Goal: Task Accomplishment & Management: Use online tool/utility

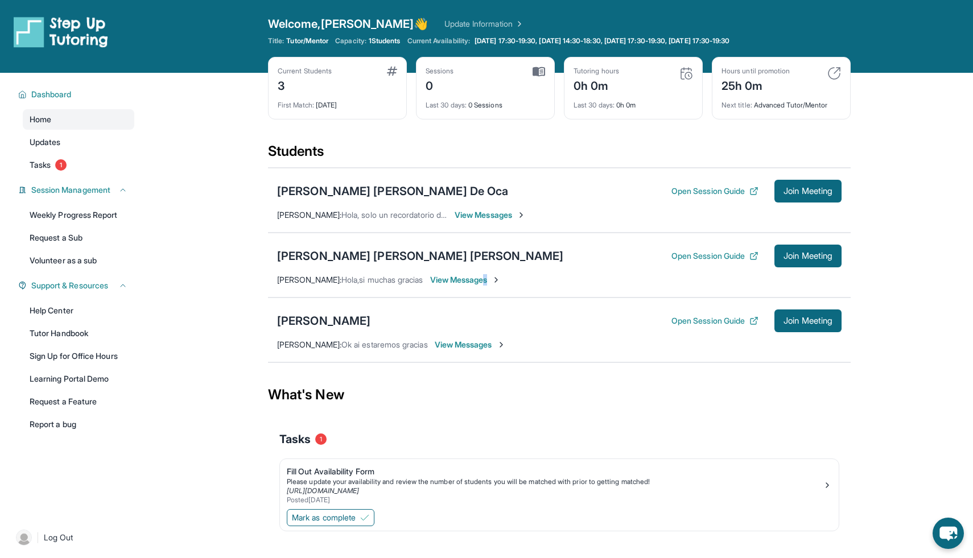
drag, startPoint x: 471, startPoint y: 278, endPoint x: 550, endPoint y: 276, distance: 79.1
click at [552, 276] on div "[PERSON_NAME] [PERSON_NAME] [PERSON_NAME] Open Session Guide Join Meeting [PERS…" at bounding box center [559, 265] width 582 height 65
click at [703, 254] on button "Open Session Guide" at bounding box center [714, 255] width 87 height 11
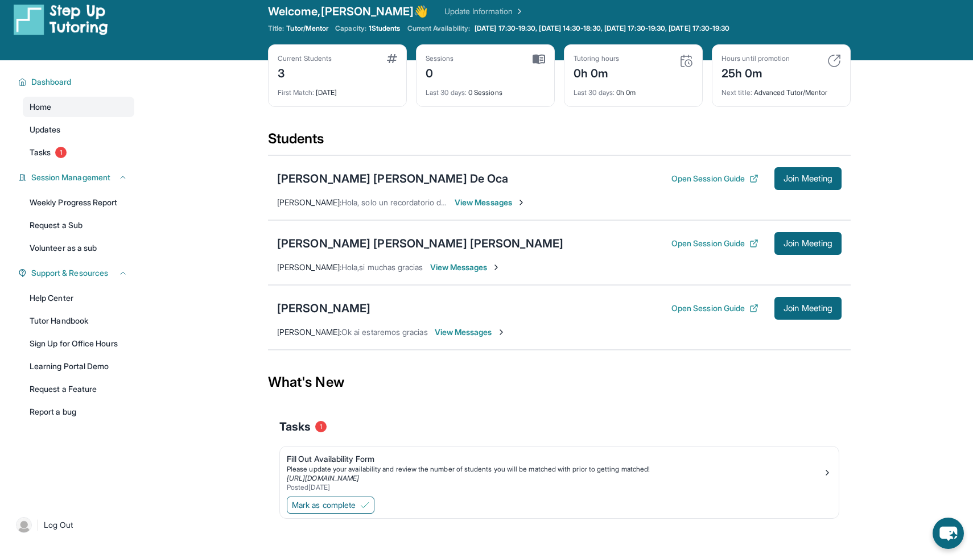
click at [462, 268] on span "View Messages" at bounding box center [465, 267] width 71 height 11
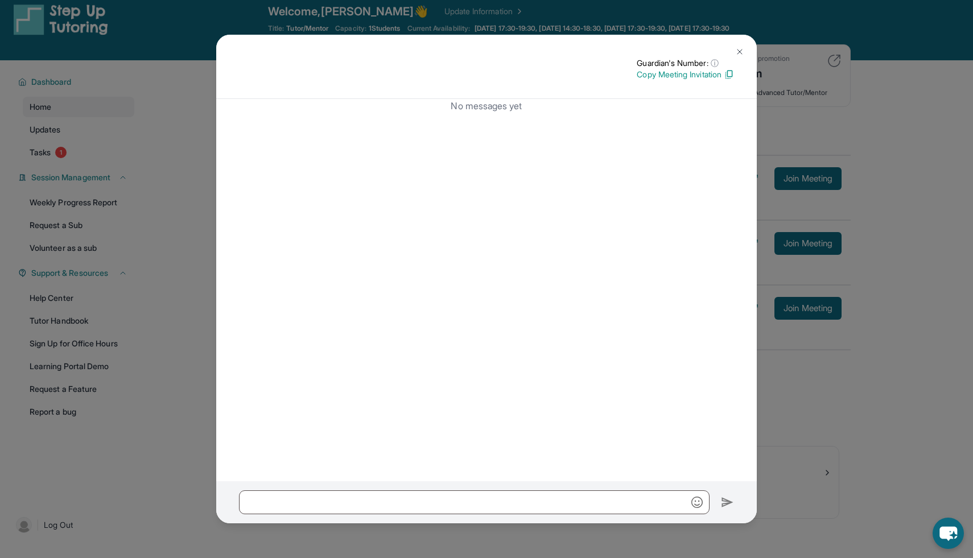
click at [737, 51] on img at bounding box center [739, 51] width 9 height 9
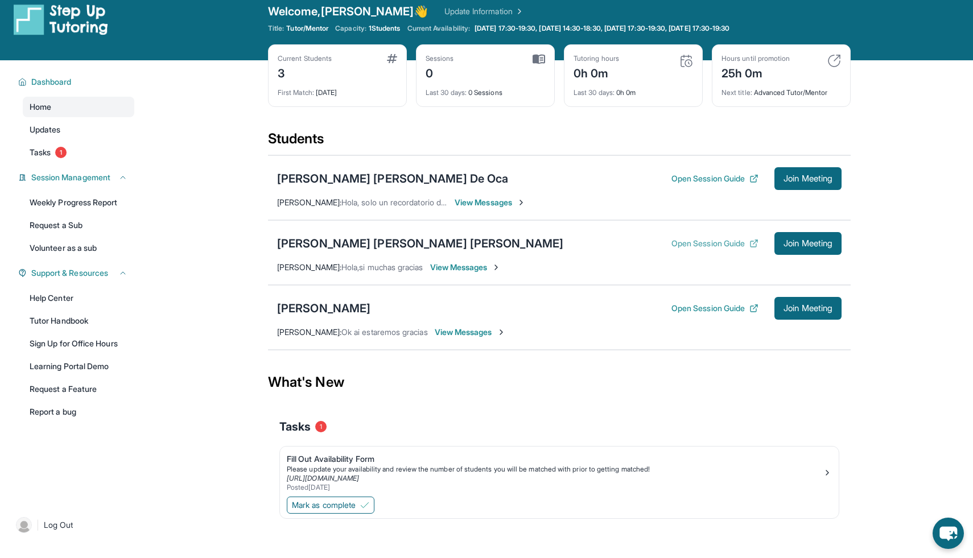
click at [722, 240] on button "Open Session Guide" at bounding box center [714, 243] width 87 height 11
click at [478, 197] on span "View Messages" at bounding box center [490, 202] width 71 height 11
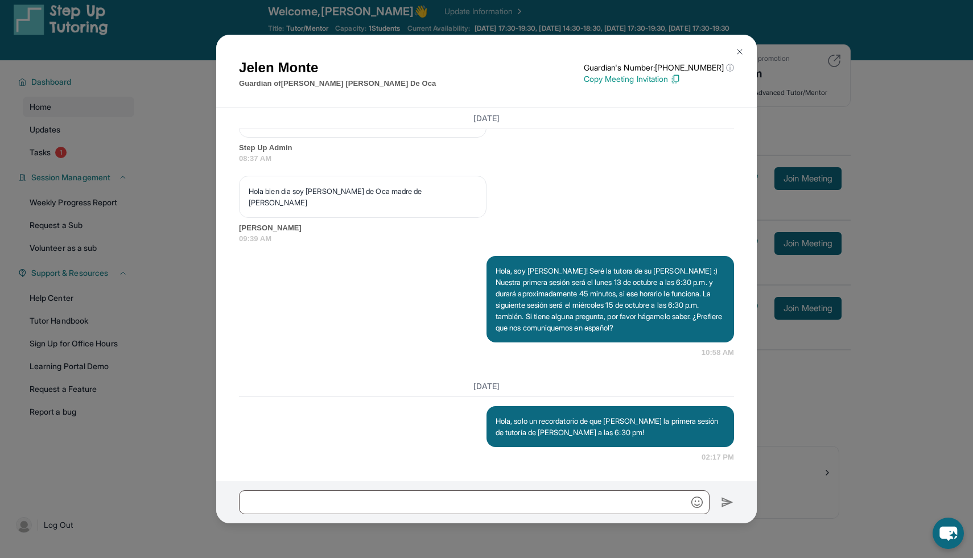
scroll to position [796, 0]
click at [738, 49] on img at bounding box center [739, 51] width 9 height 9
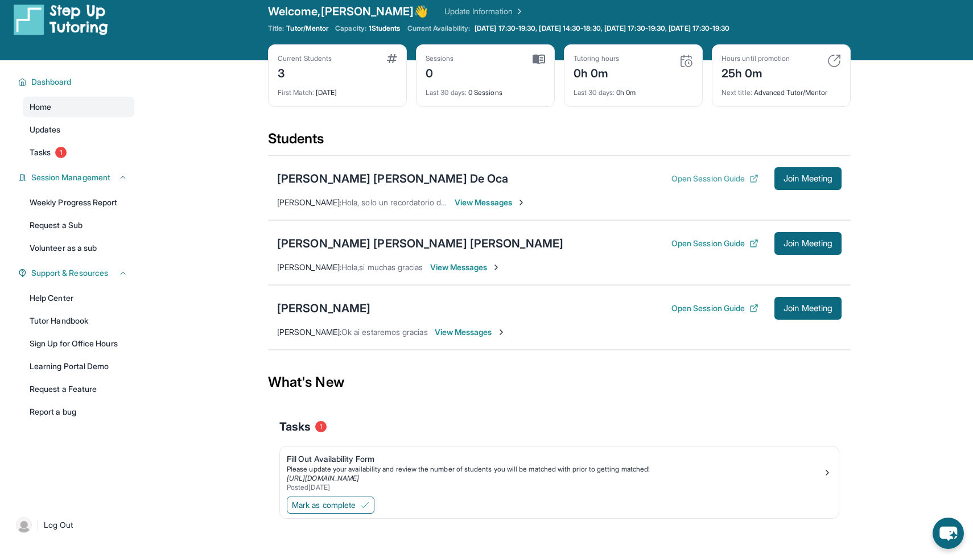
click at [721, 177] on button "Open Session Guide" at bounding box center [714, 178] width 87 height 11
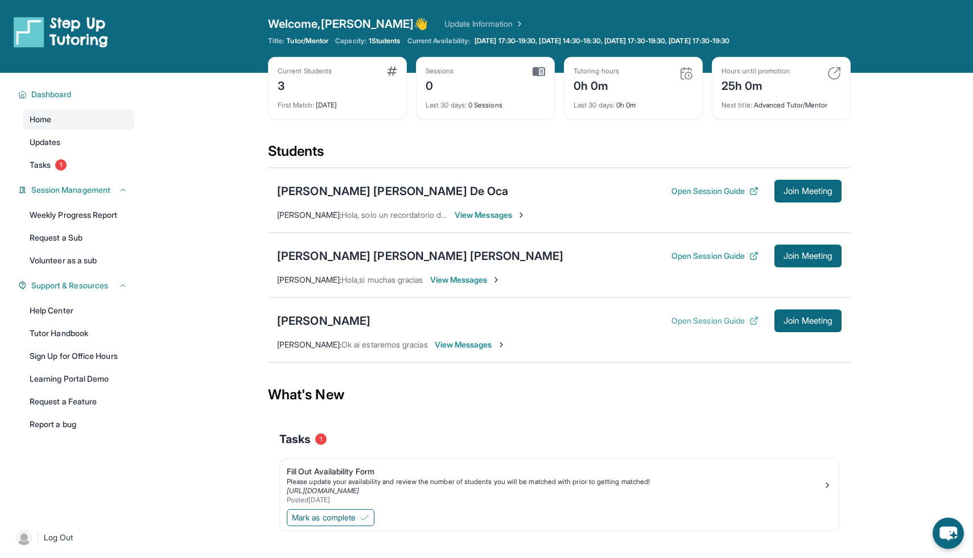
click at [686, 322] on button "Open Session Guide" at bounding box center [714, 320] width 87 height 11
